Goal: Information Seeking & Learning: Learn about a topic

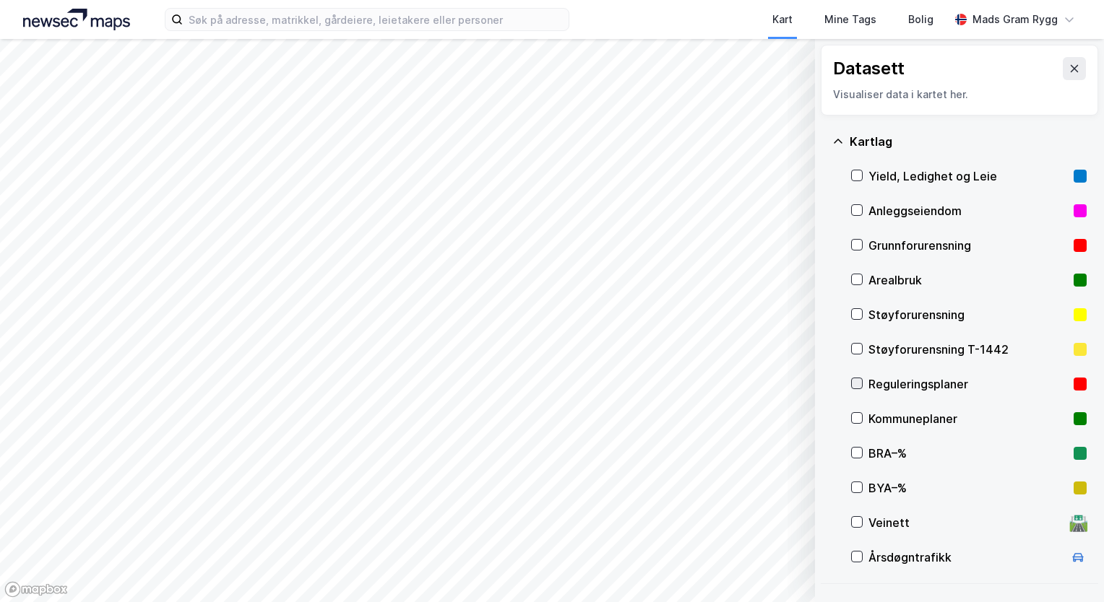
click at [855, 385] on icon at bounding box center [857, 383] width 8 height 5
click at [754, 565] on button "Vis" at bounding box center [741, 564] width 120 height 23
click at [733, 533] on icon at bounding box center [734, 533] width 3 height 3
click at [733, 533] on icon at bounding box center [734, 533] width 12 height 12
click at [786, 535] on icon at bounding box center [786, 533] width 9 height 5
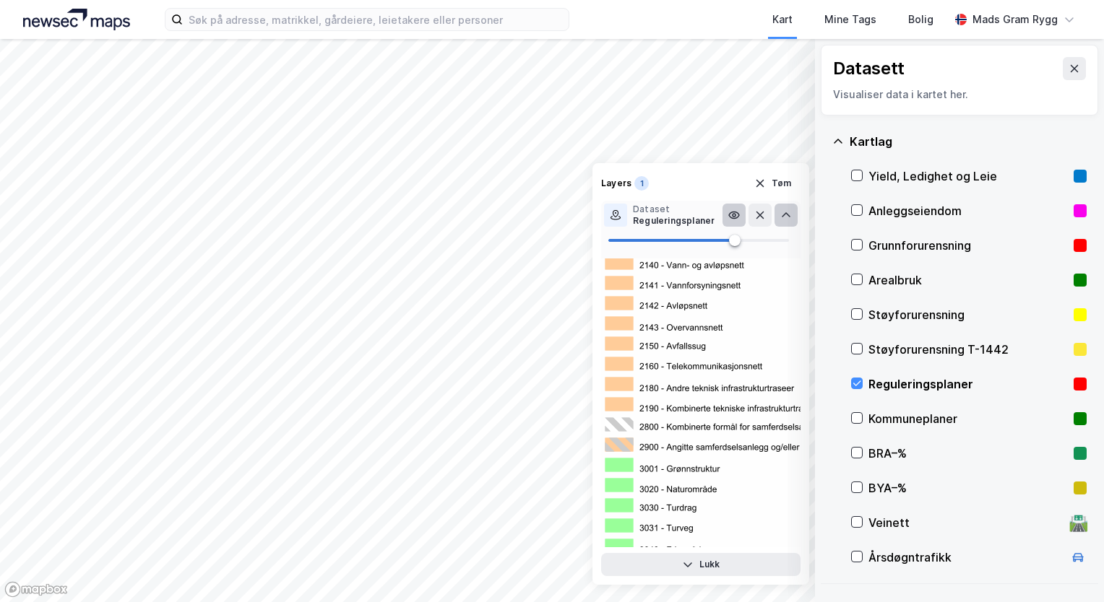
scroll to position [5490, 0]
click at [761, 183] on icon "button" at bounding box center [760, 184] width 8 height 8
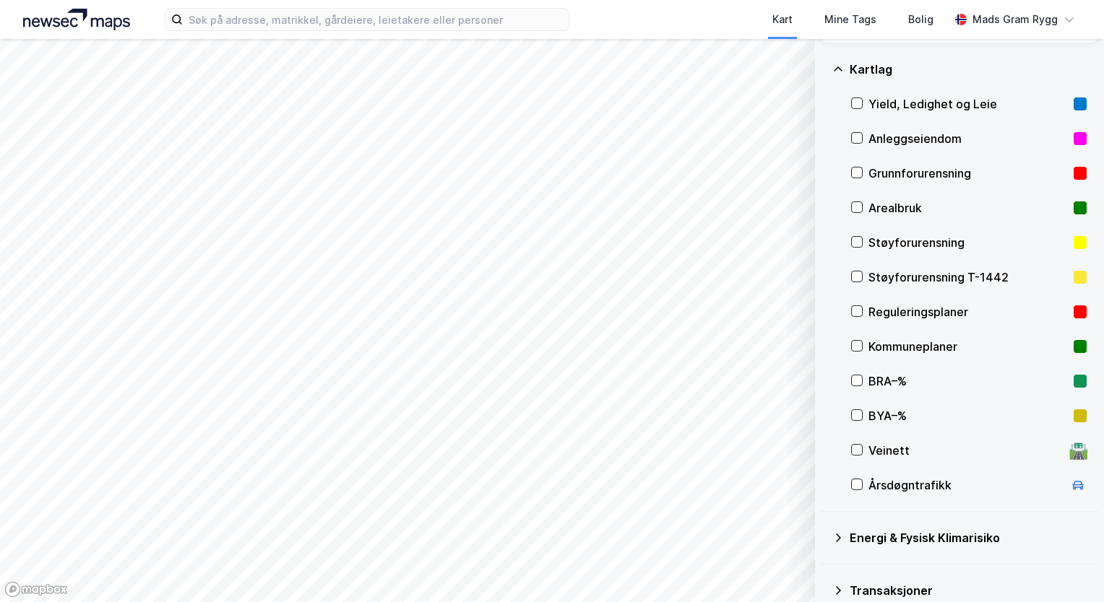
scroll to position [144, 0]
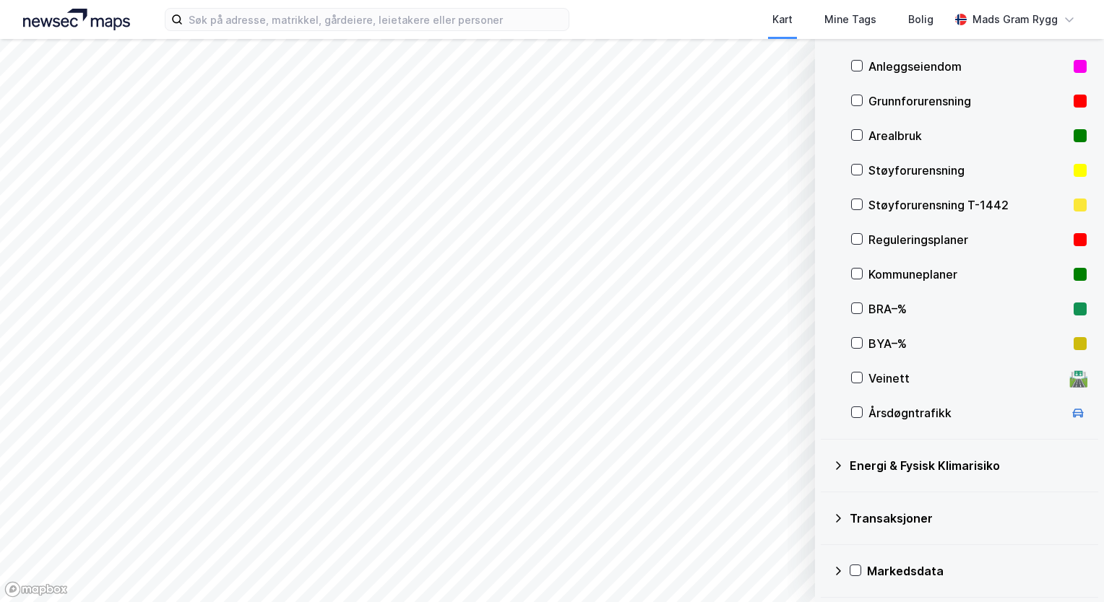
click at [837, 464] on icon at bounding box center [838, 466] width 12 height 12
click at [837, 464] on icon at bounding box center [838, 465] width 9 height 5
click at [837, 464] on icon at bounding box center [838, 466] width 12 height 12
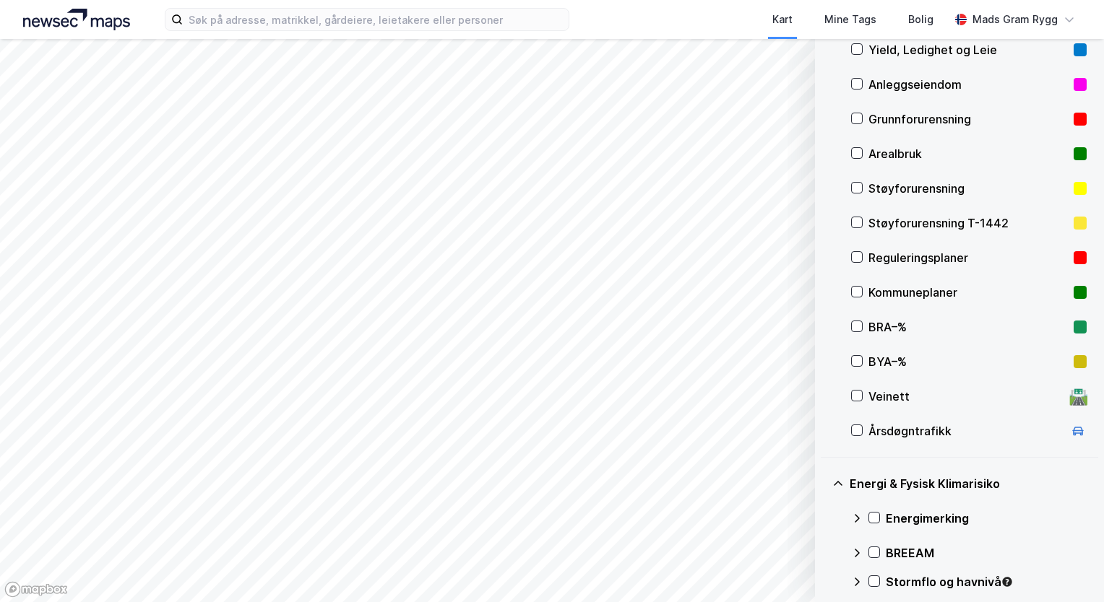
scroll to position [217, 0]
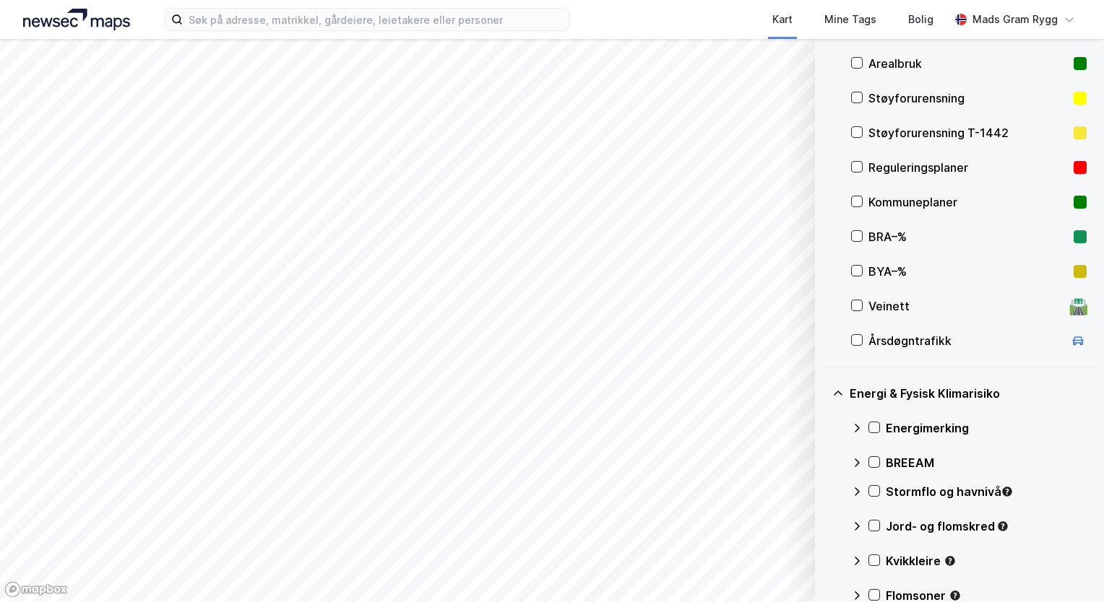
click at [595, 602] on html "Kart Mine Tags Bolig Mads Gram Rygg © Mapbox © OpenStreetMap Improve this map ©…" at bounding box center [552, 301] width 1104 height 602
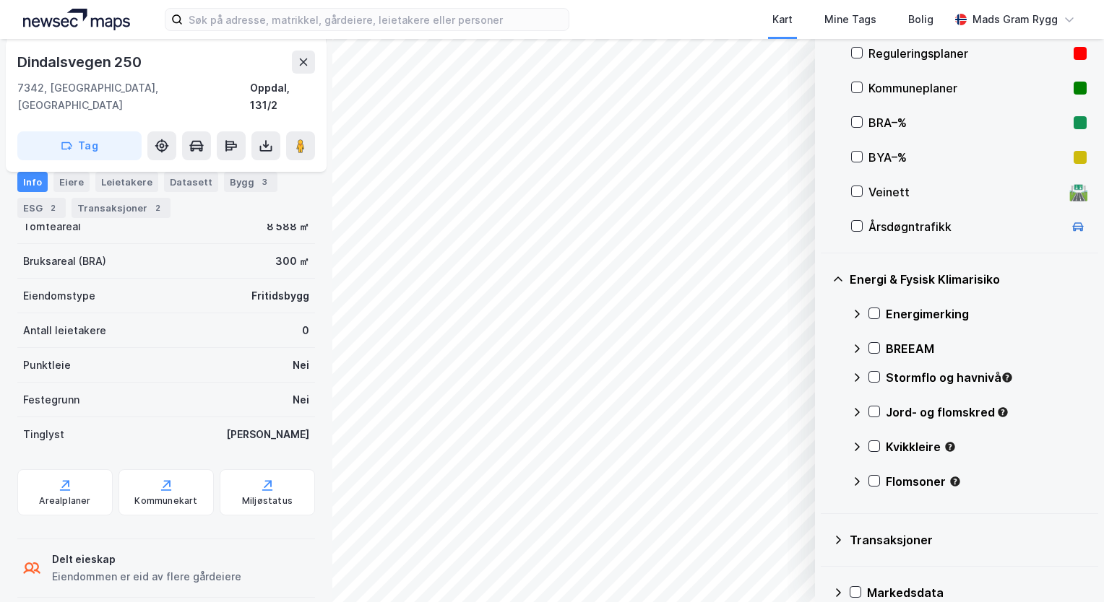
scroll to position [353, 0]
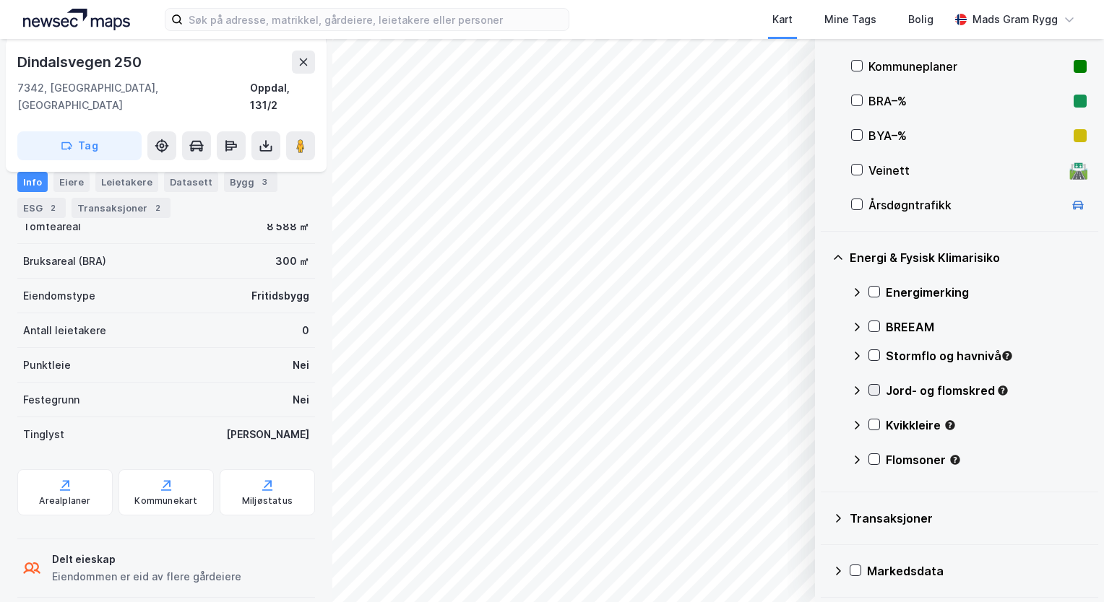
click at [872, 391] on icon at bounding box center [875, 390] width 8 height 5
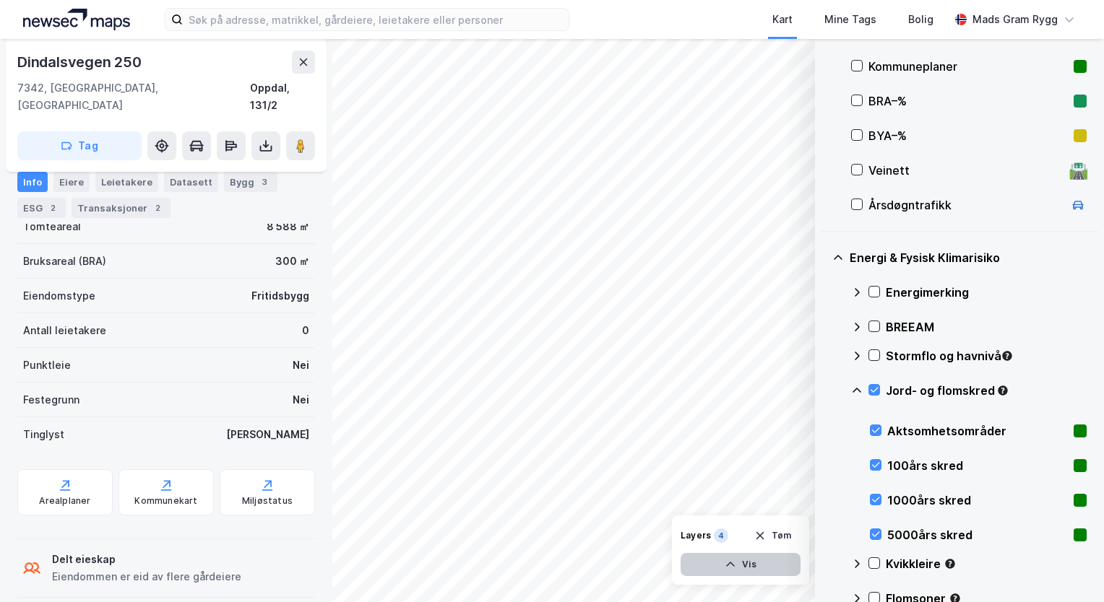
click at [728, 566] on icon "button" at bounding box center [731, 565] width 12 height 12
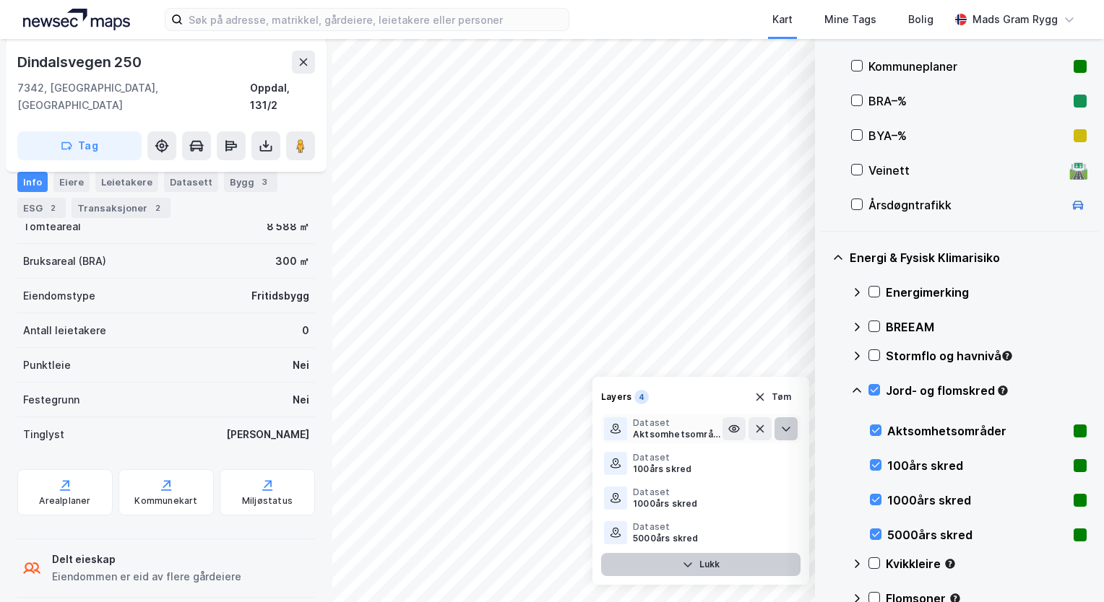
click at [788, 431] on icon at bounding box center [786, 429] width 12 height 12
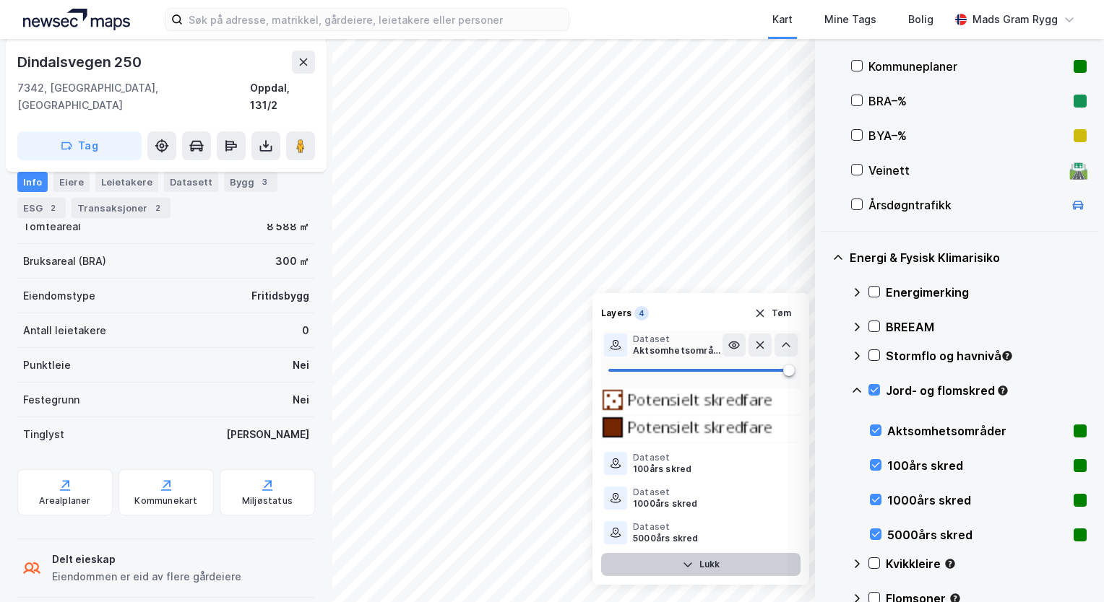
click at [785, 341] on icon at bounding box center [786, 346] width 12 height 12
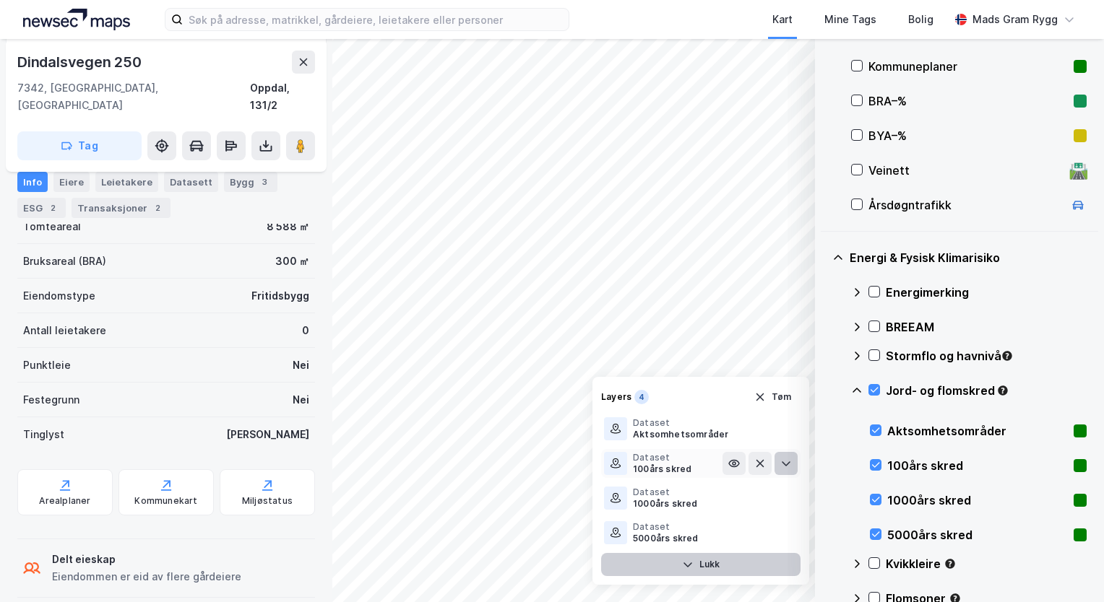
click at [782, 467] on icon at bounding box center [786, 464] width 12 height 12
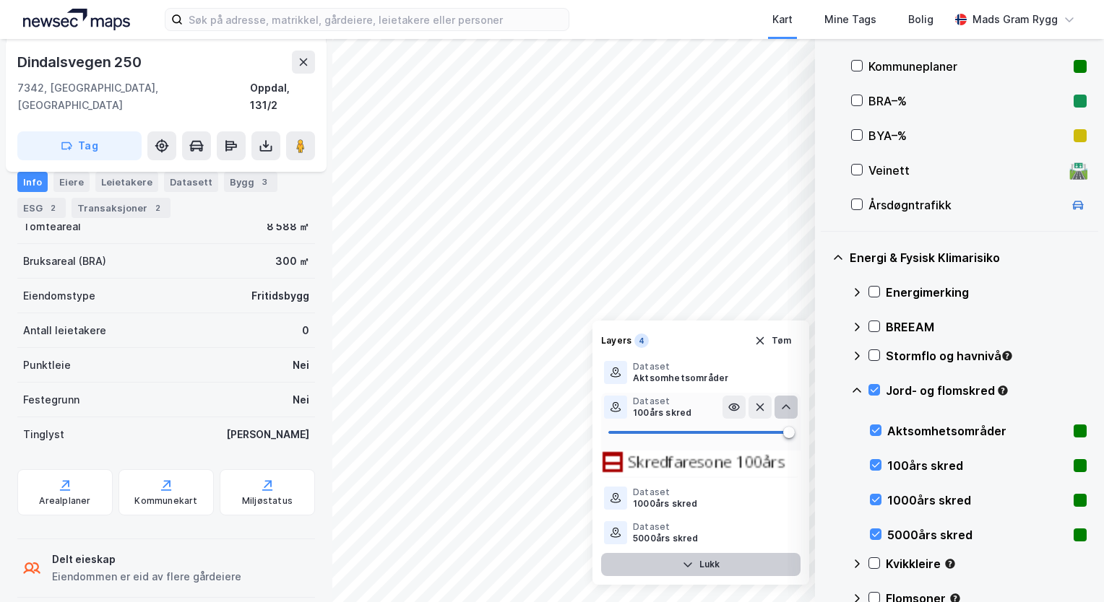
click at [782, 467] on img at bounding box center [700, 464] width 199 height 26
click at [787, 408] on icon at bounding box center [786, 408] width 12 height 12
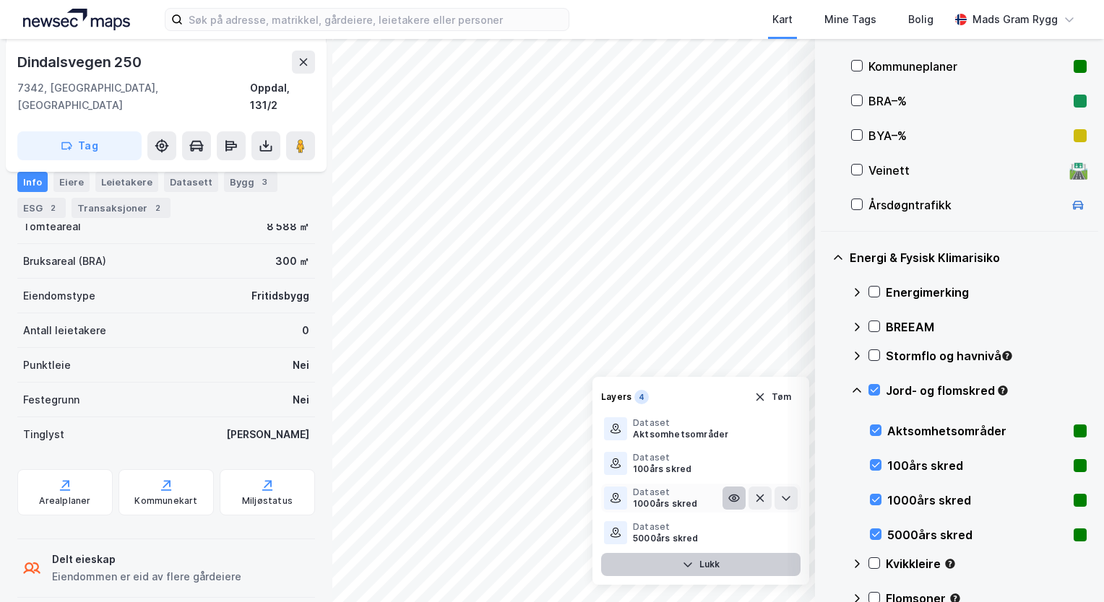
click at [731, 500] on icon at bounding box center [734, 499] width 12 height 12
click at [735, 461] on icon at bounding box center [734, 464] width 10 height 7
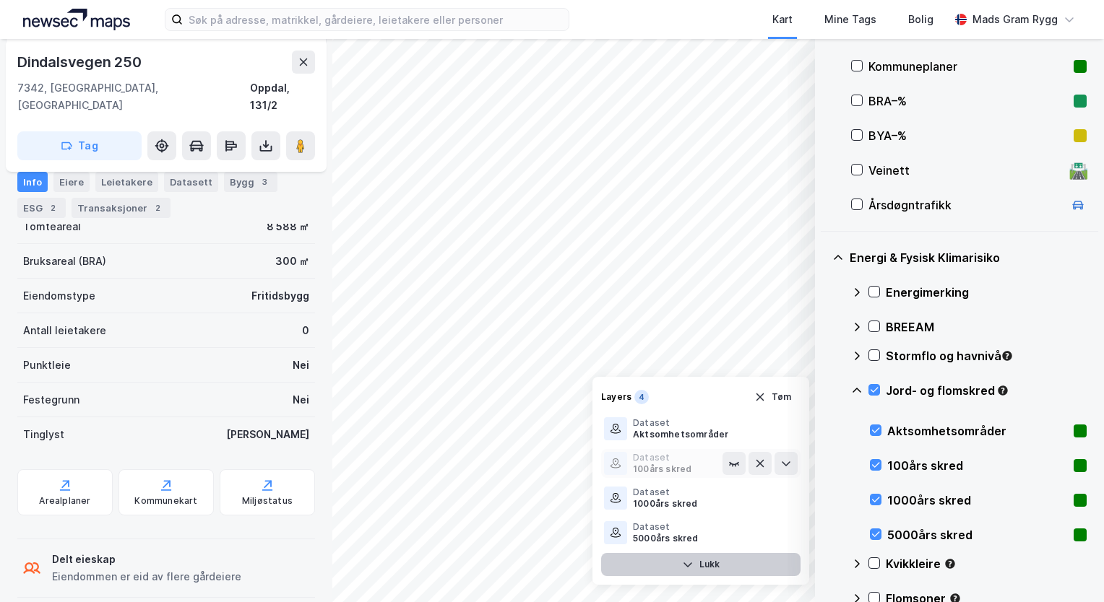
click at [735, 461] on icon at bounding box center [734, 464] width 12 height 12
click at [735, 537] on icon at bounding box center [734, 533] width 12 height 12
click at [733, 426] on icon at bounding box center [734, 429] width 10 height 7
click at [733, 426] on icon at bounding box center [734, 429] width 12 height 12
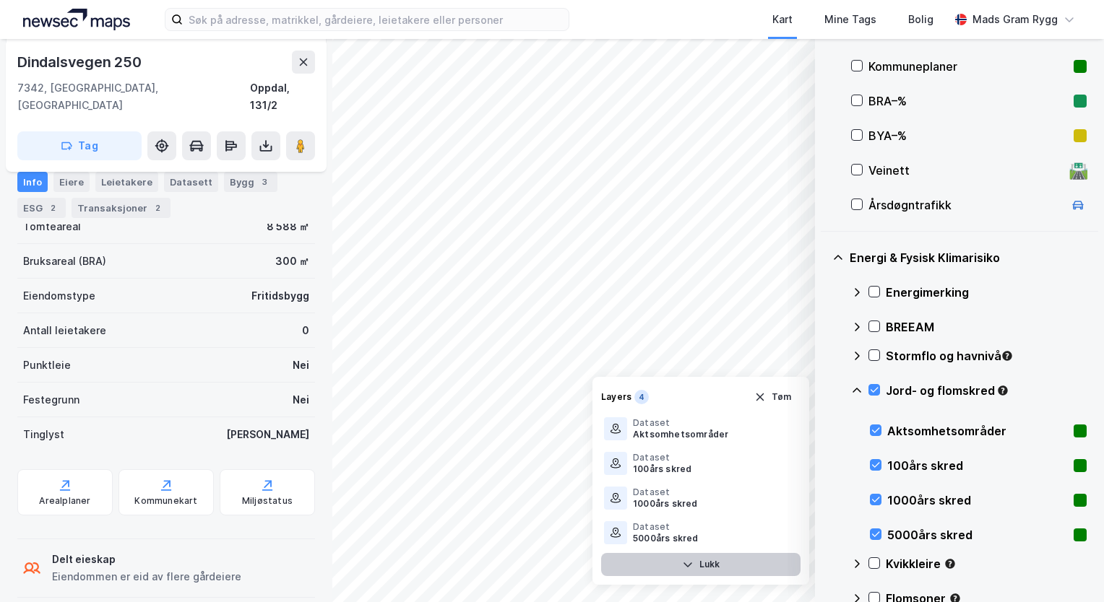
click at [688, 387] on div "© Mapbox © OpenStreetMap Improve this map © Maxar Datasett Visualiser data i ka…" at bounding box center [552, 320] width 1104 height 563
click at [783, 400] on button "Tøm" at bounding box center [773, 397] width 56 height 23
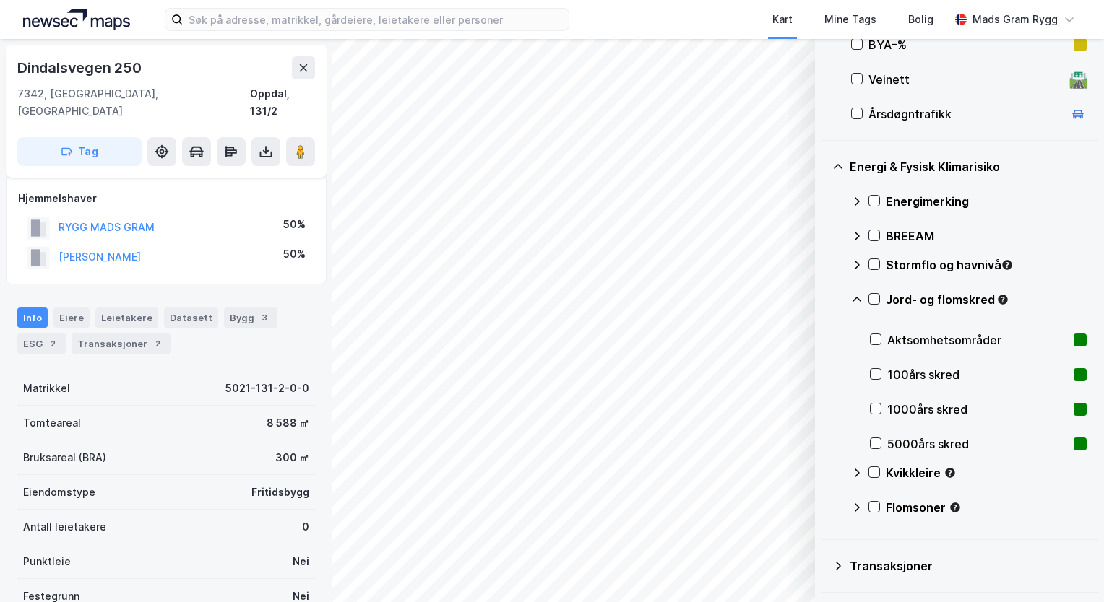
scroll to position [419, 0]
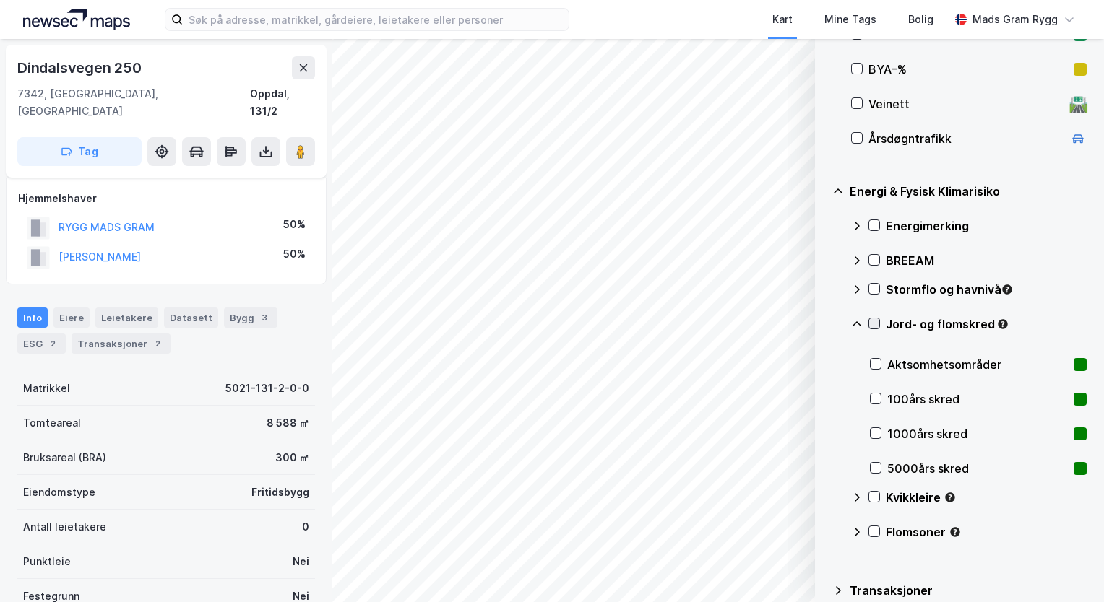
click at [877, 324] on icon at bounding box center [874, 324] width 10 height 10
click at [872, 498] on icon at bounding box center [875, 497] width 8 height 5
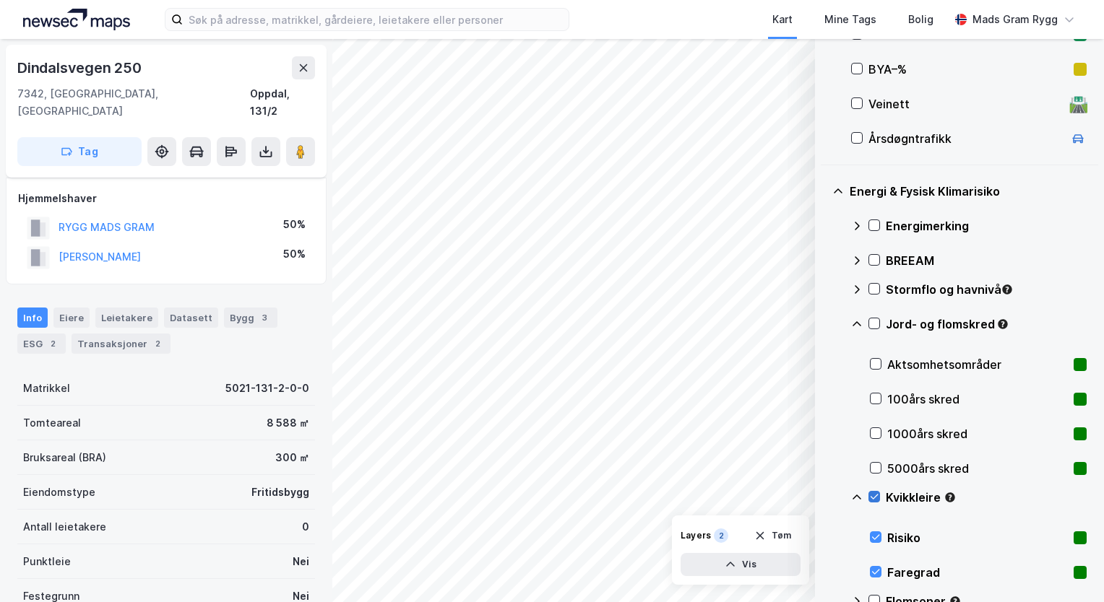
click at [872, 498] on icon at bounding box center [875, 497] width 8 height 5
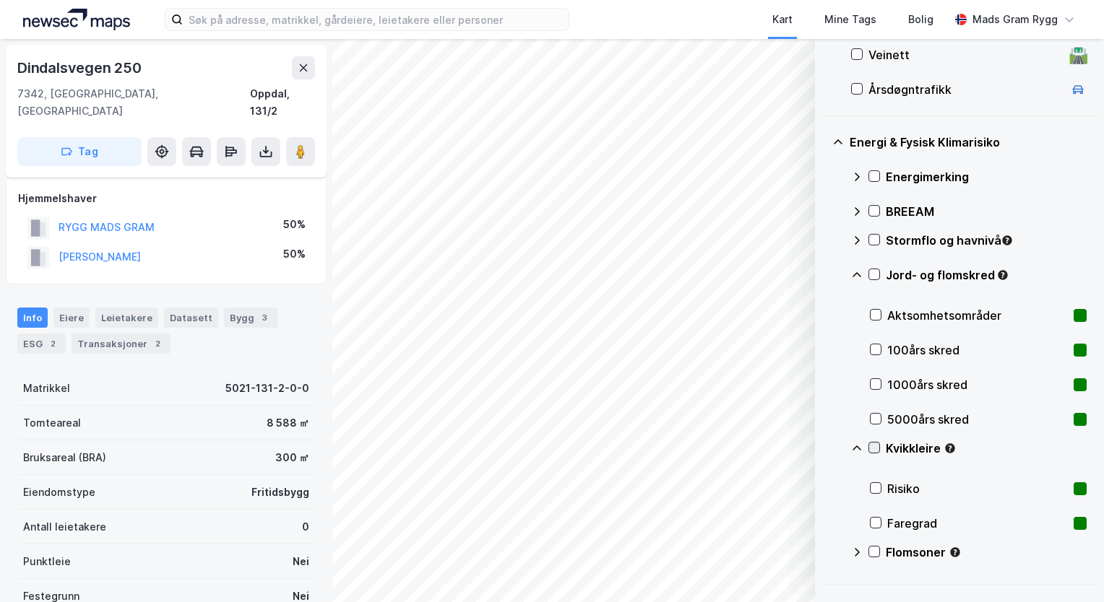
scroll to position [491, 0]
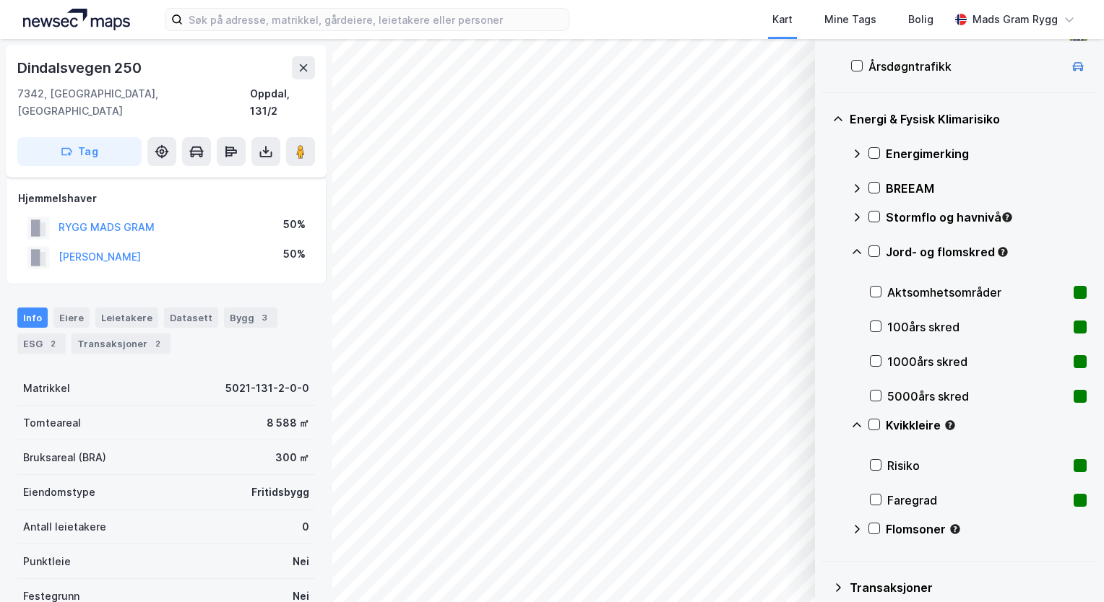
click at [855, 250] on icon at bounding box center [856, 251] width 9 height 5
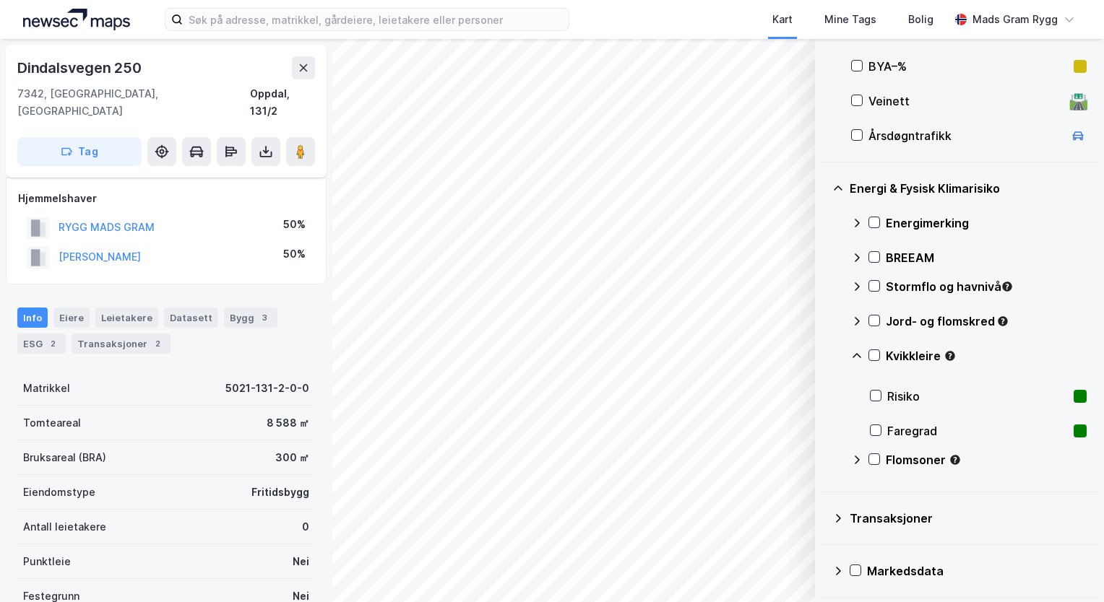
click at [855, 354] on icon at bounding box center [857, 356] width 12 height 12
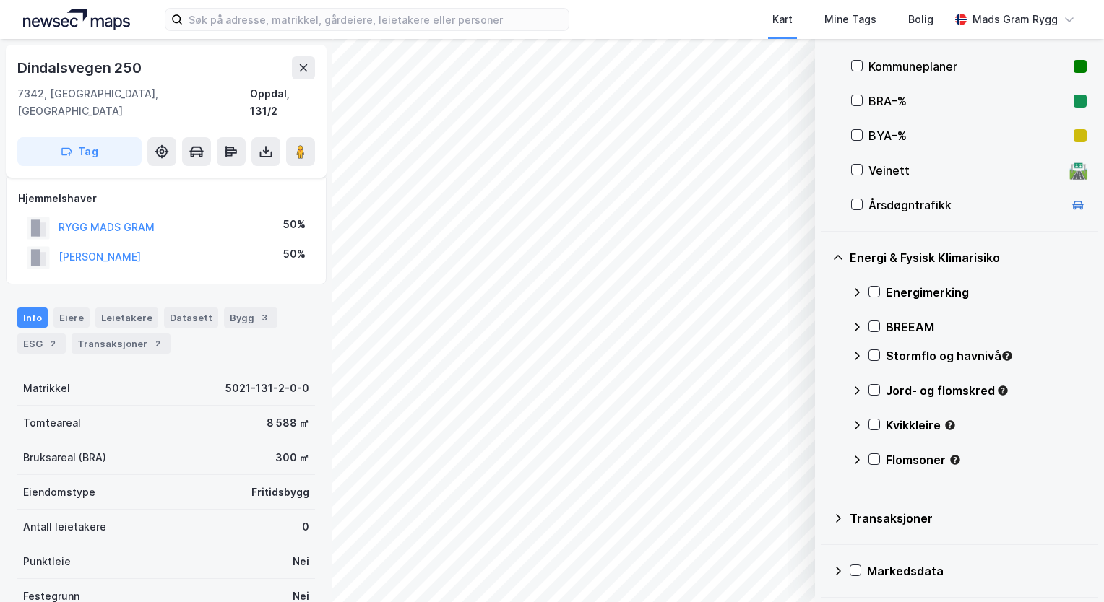
click at [841, 517] on icon at bounding box center [838, 519] width 12 height 12
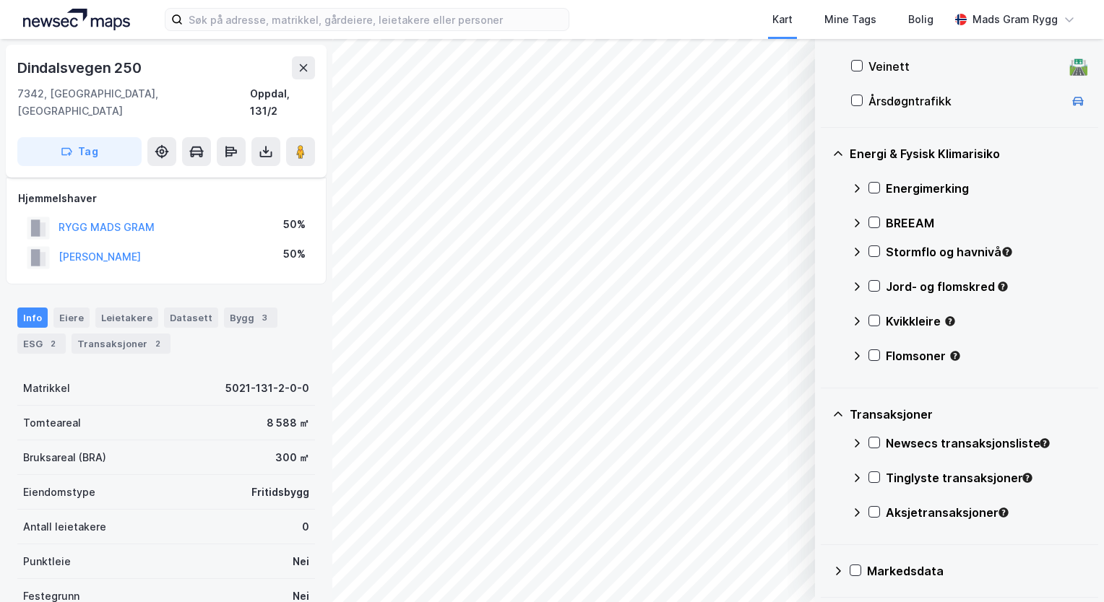
click at [881, 478] on div "Tinglyste transaksjoner" at bounding box center [969, 484] width 236 height 35
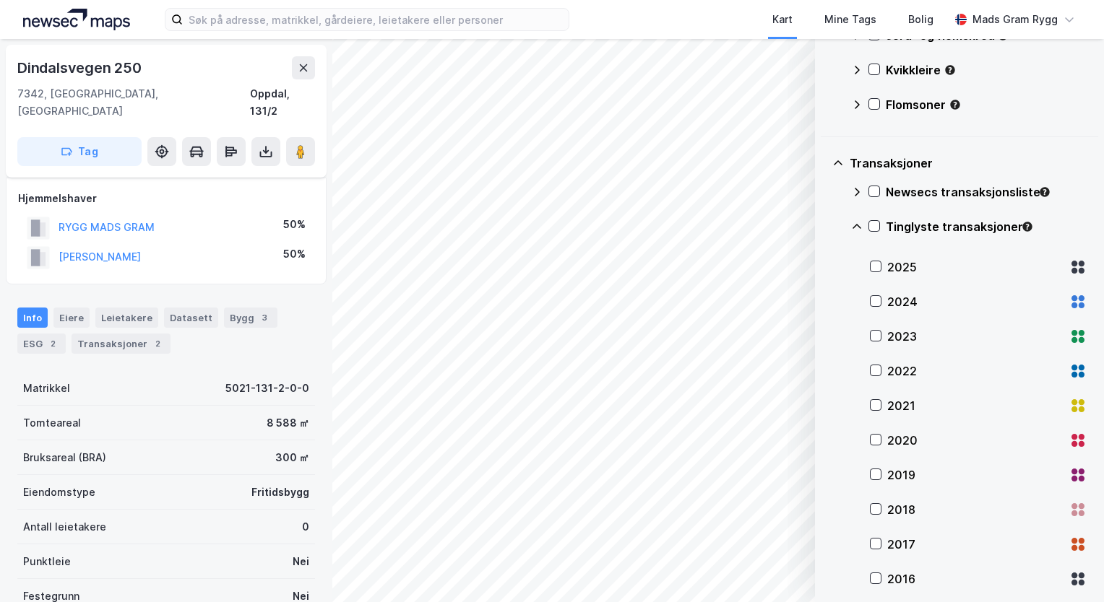
scroll to position [838, 0]
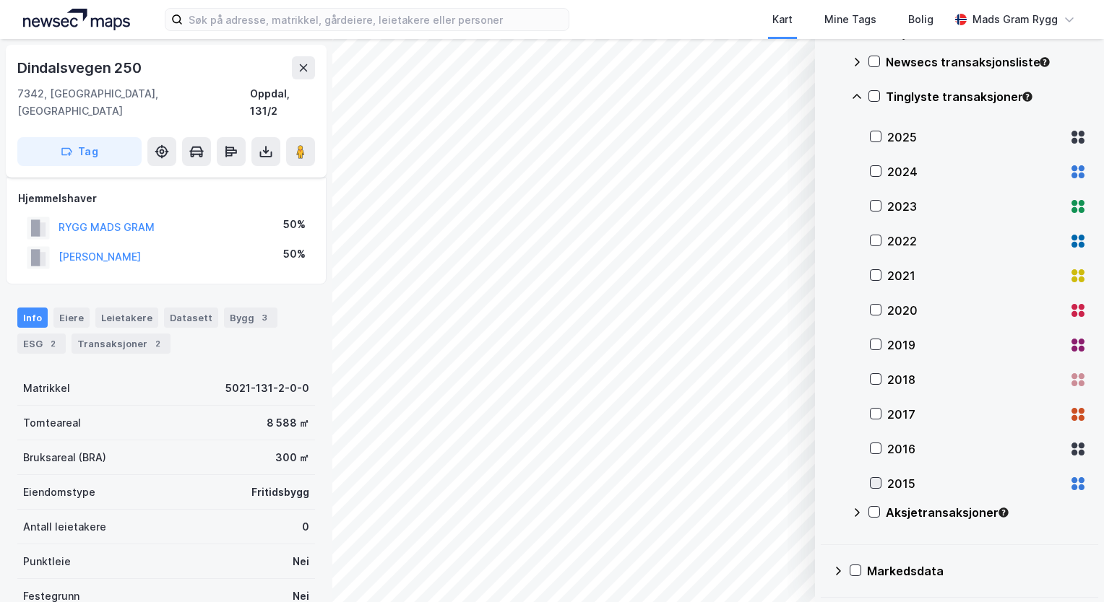
click at [872, 484] on icon at bounding box center [876, 483] width 10 height 10
click at [876, 483] on icon at bounding box center [876, 483] width 10 height 10
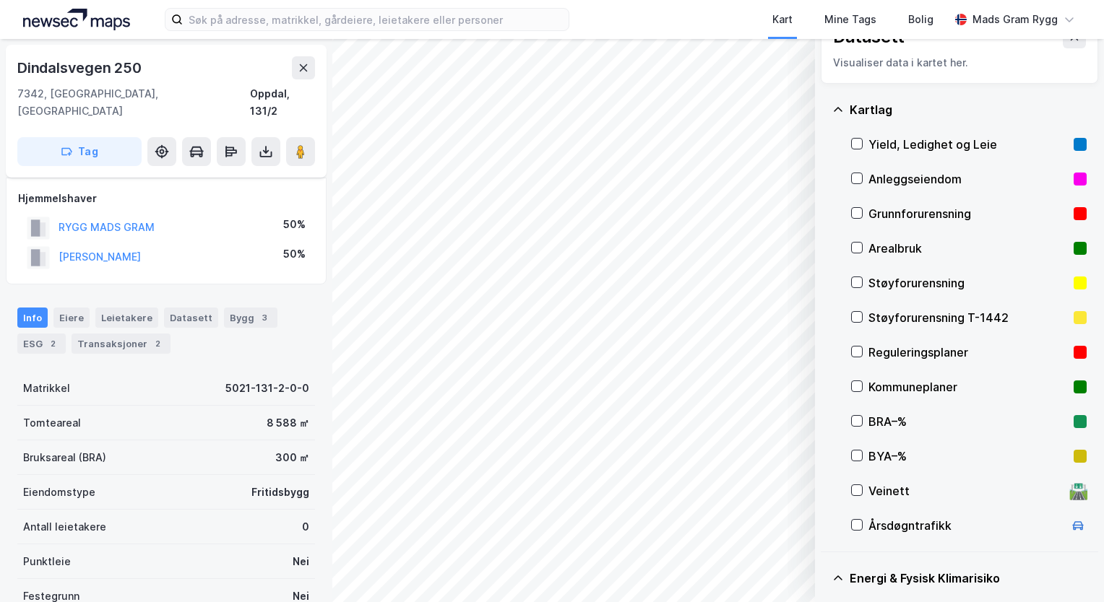
scroll to position [0, 0]
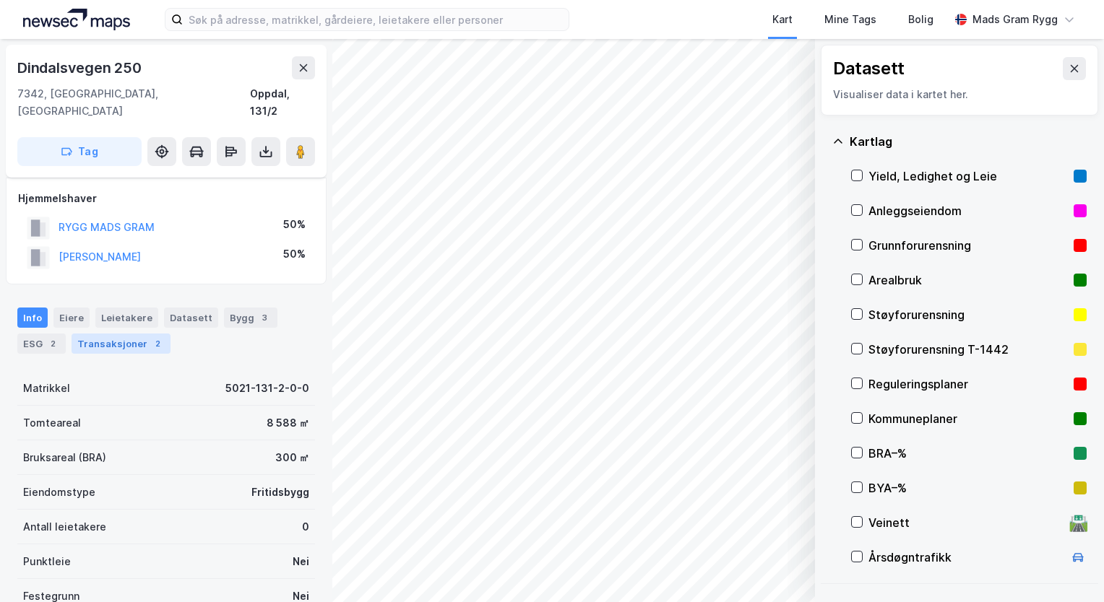
click at [112, 334] on div "Transaksjoner 2" at bounding box center [121, 344] width 99 height 20
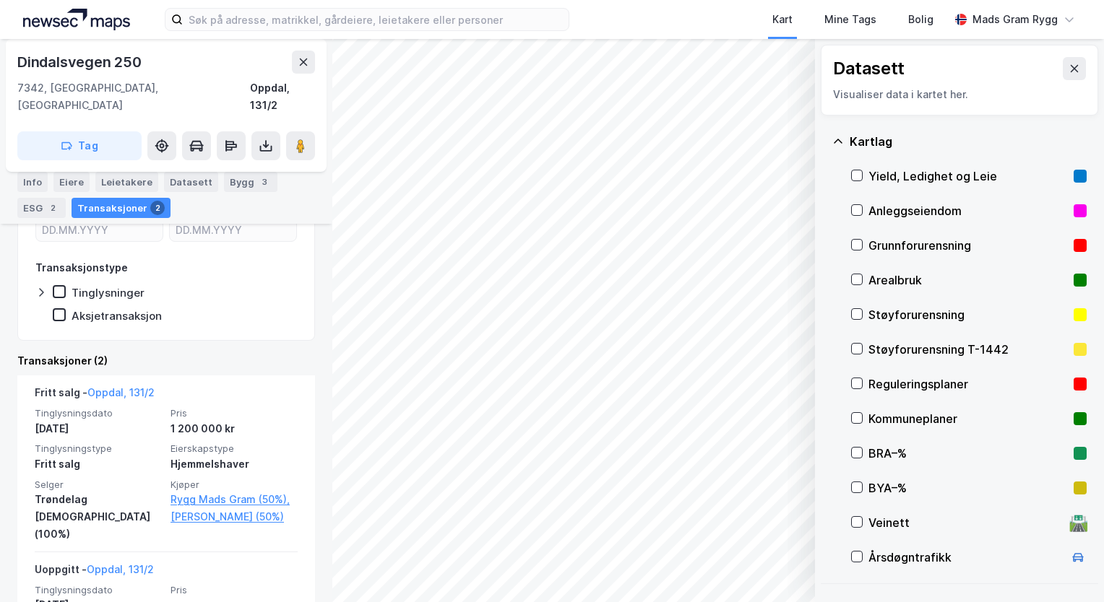
scroll to position [357, 0]
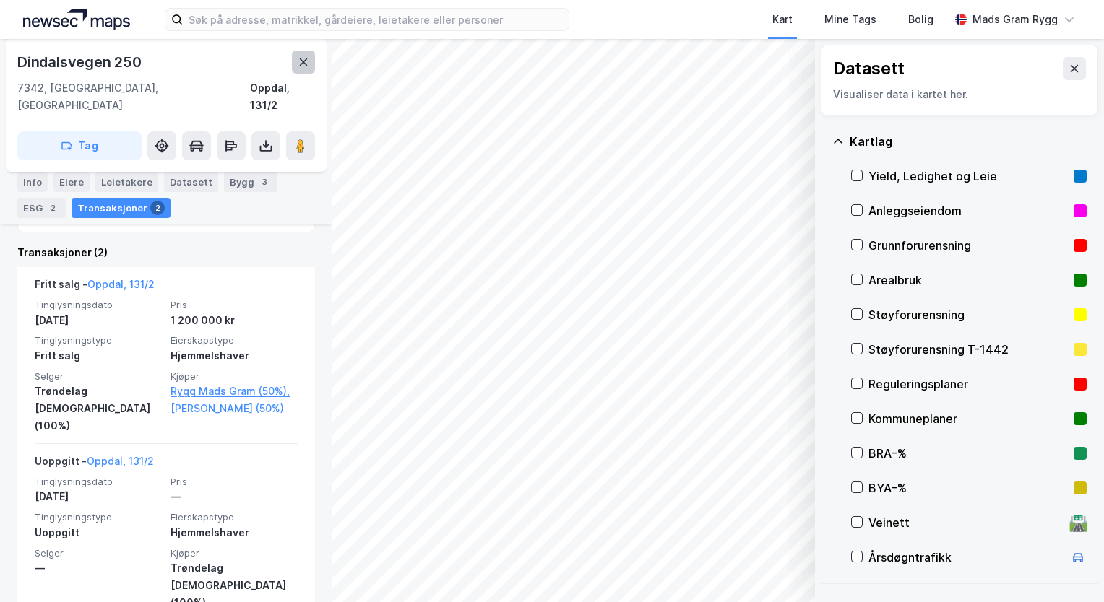
click at [299, 62] on icon at bounding box center [304, 62] width 12 height 12
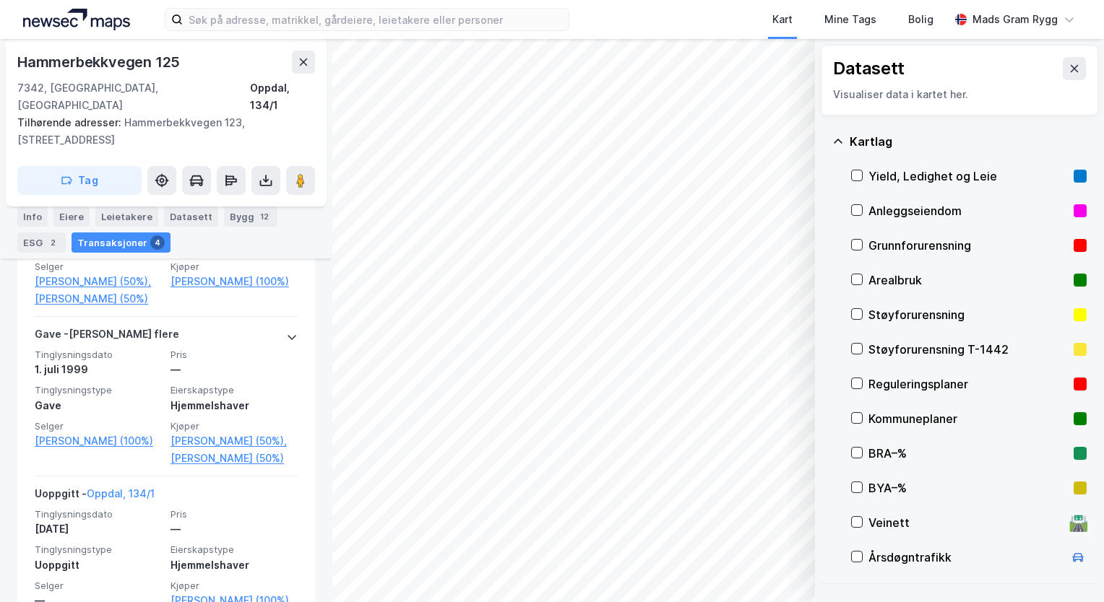
scroll to position [629, 0]
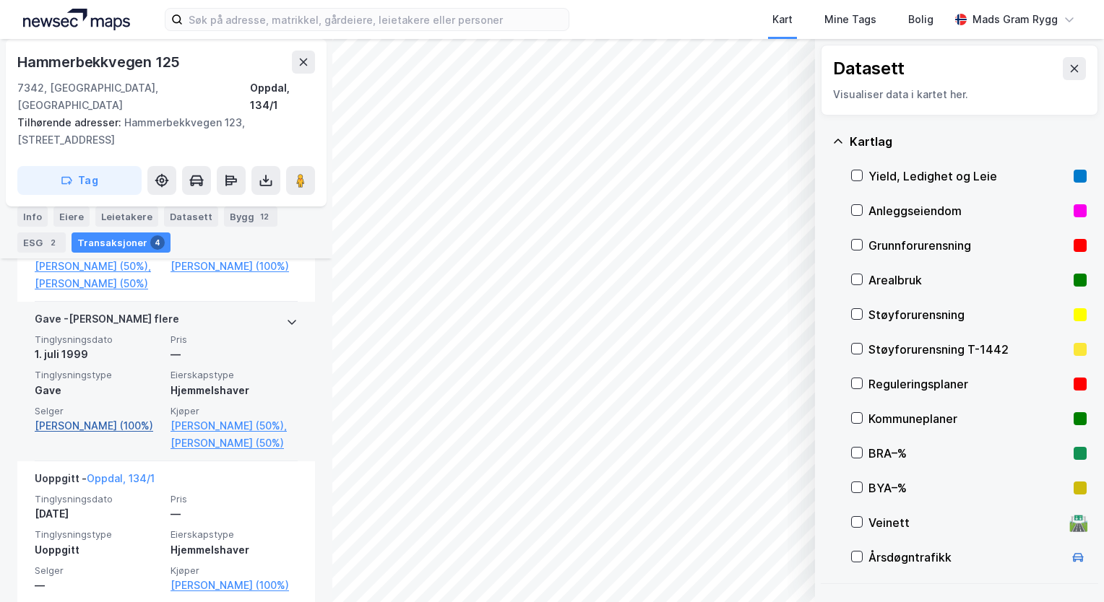
click at [72, 418] on link "[PERSON_NAME] (100%)" at bounding box center [98, 426] width 127 height 17
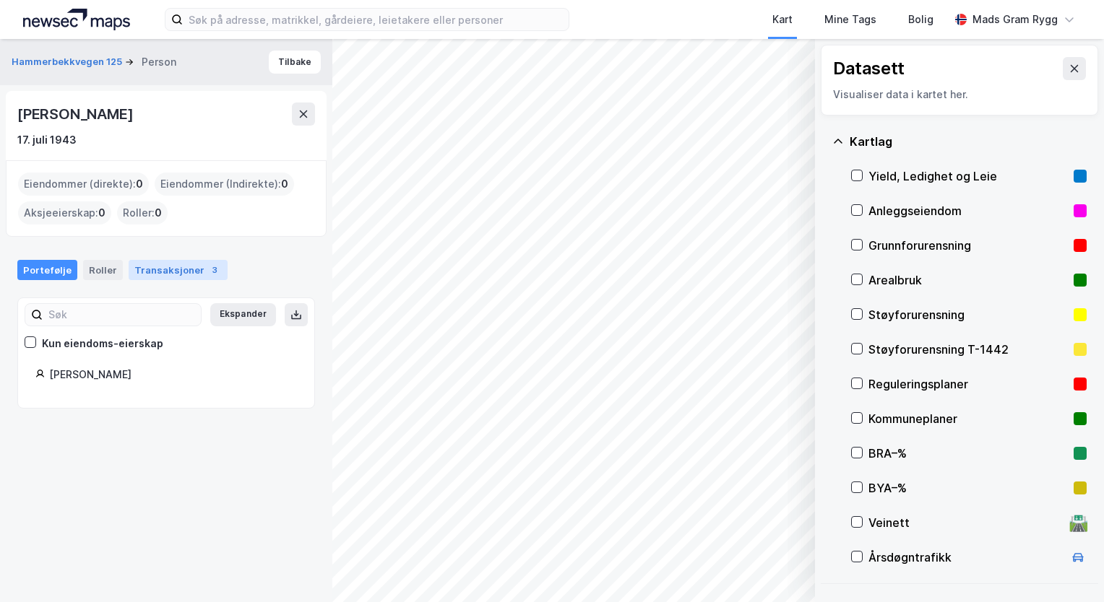
click at [166, 269] on div "Transaksjoner 3" at bounding box center [178, 270] width 99 height 20
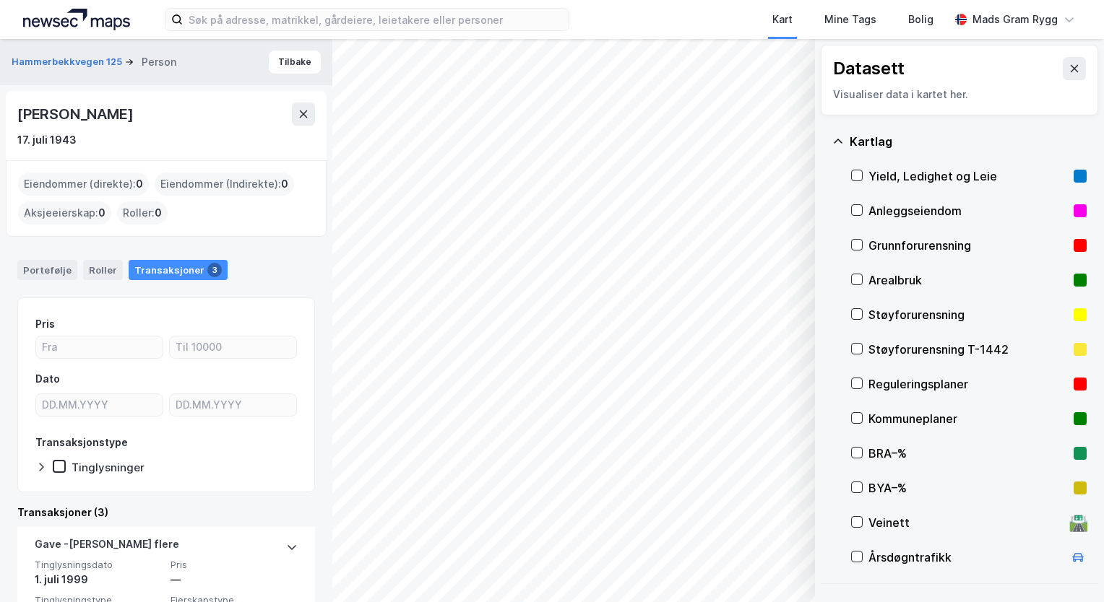
click at [166, 269] on div "Transaksjoner 3" at bounding box center [178, 270] width 99 height 20
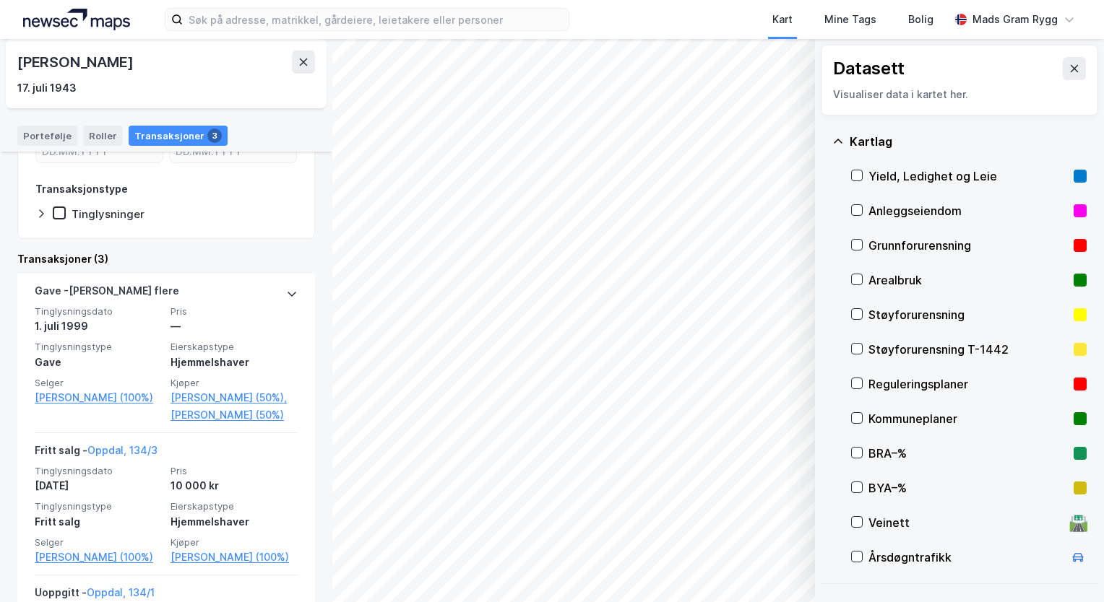
scroll to position [361, 0]
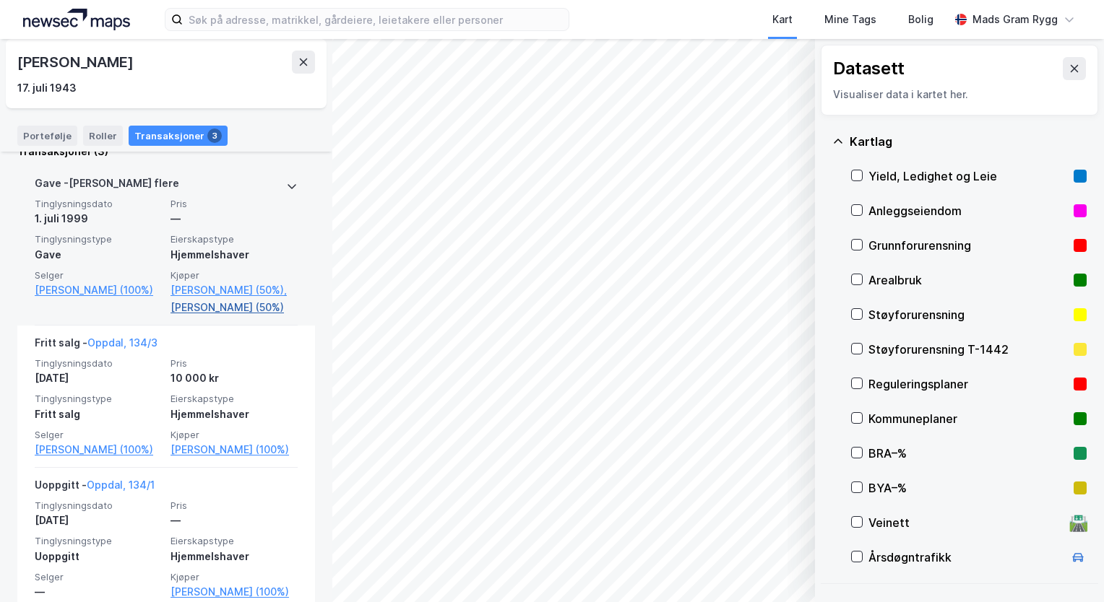
click at [228, 308] on link "[PERSON_NAME] (50%)" at bounding box center [233, 307] width 127 height 17
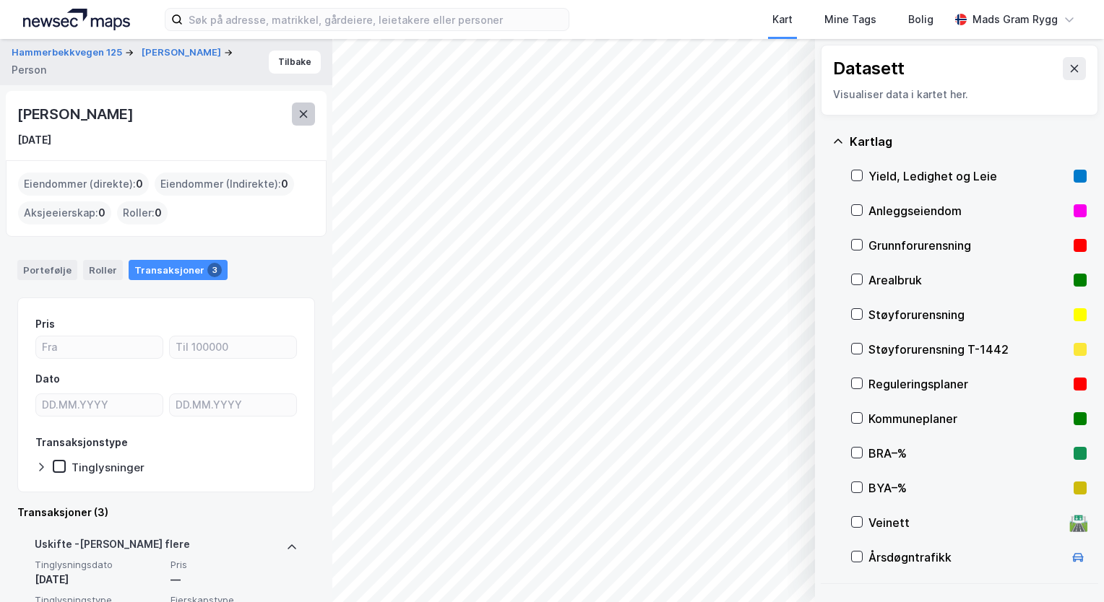
click at [305, 116] on icon at bounding box center [304, 114] width 8 height 7
